Goal: Task Accomplishment & Management: Complete application form

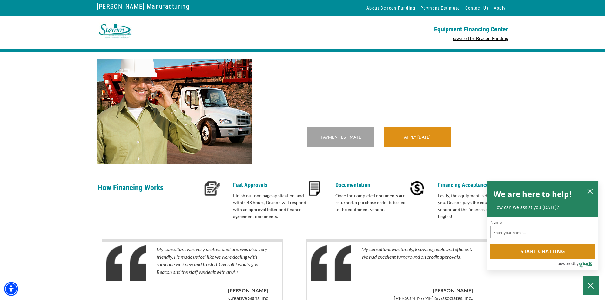
click at [401, 145] on div "Apply [DATE]" at bounding box center [417, 137] width 67 height 20
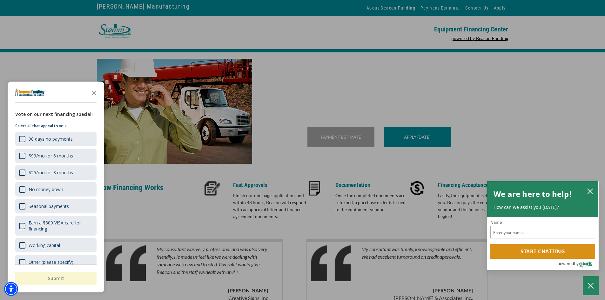
click at [337, 103] on div "button" at bounding box center [302, 150] width 605 height 300
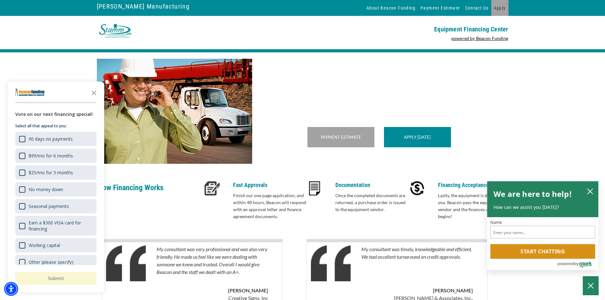
click at [501, 6] on link "Apply" at bounding box center [499, 8] width 17 height 16
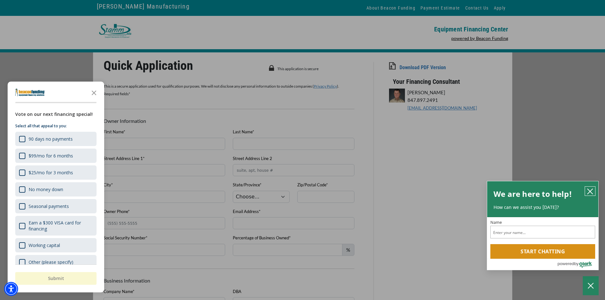
click at [587, 189] on icon "close chatbox" at bounding box center [589, 191] width 5 height 5
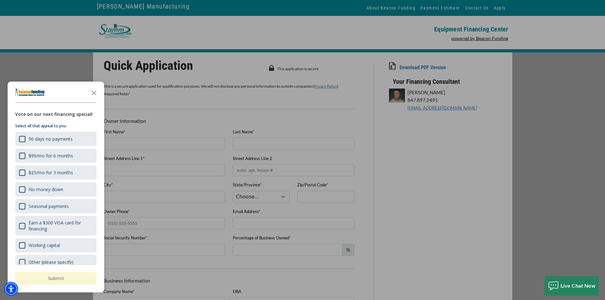
click at [94, 93] on icon "Close the survey" at bounding box center [94, 92] width 13 height 13
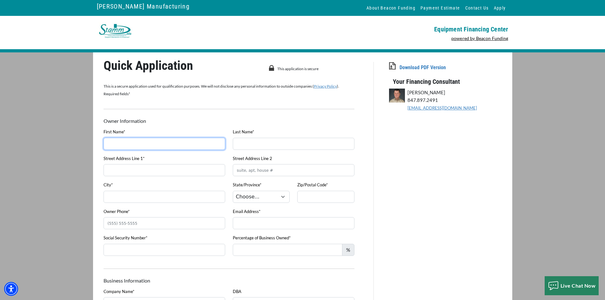
click at [145, 143] on input "First Name*" at bounding box center [164, 144] width 122 height 12
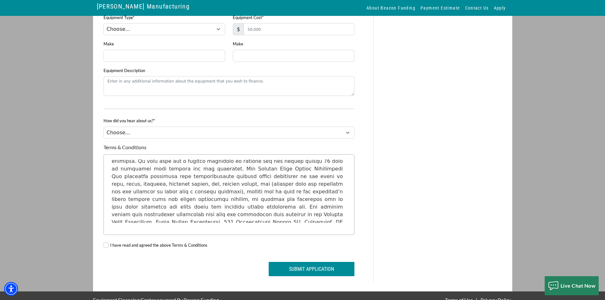
scroll to position [508, 0]
